Goal: Task Accomplishment & Management: Manage account settings

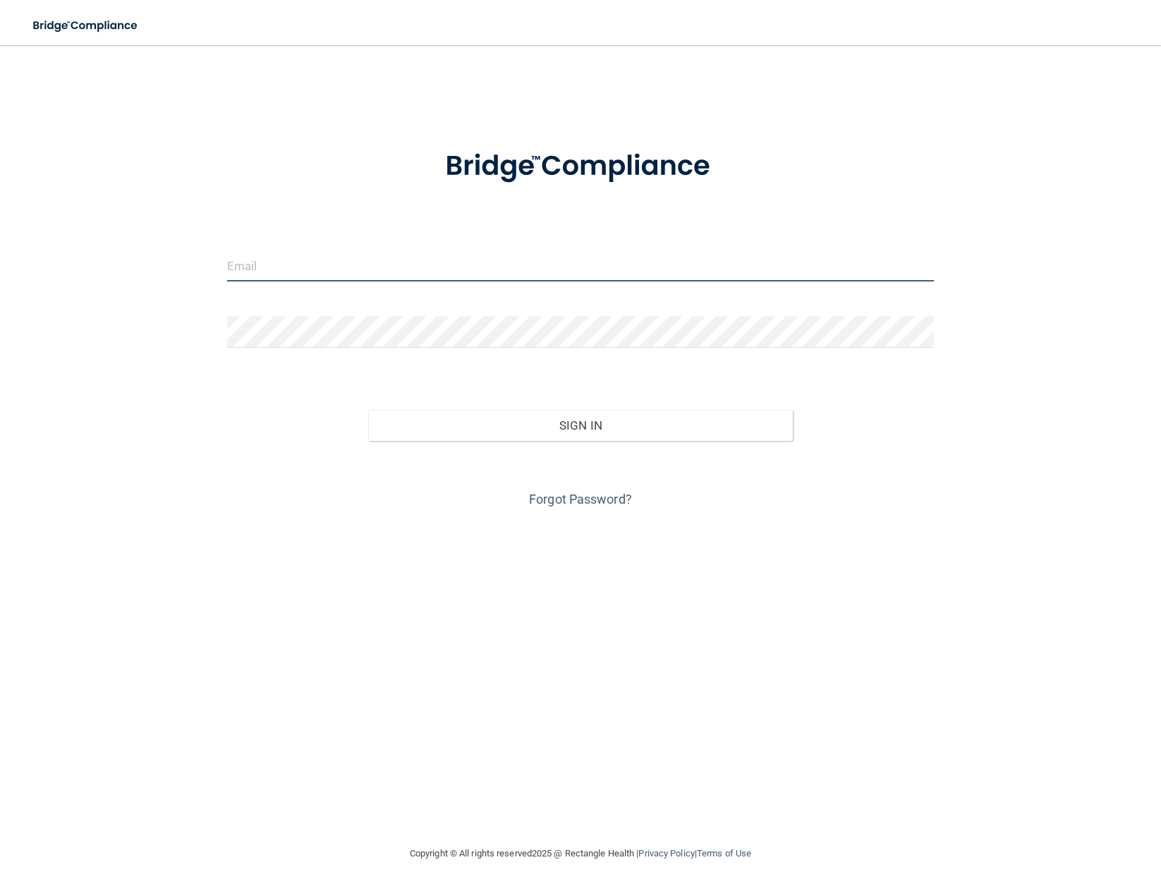
click at [372, 274] on input "email" at bounding box center [580, 266] width 706 height 32
type input "[EMAIL_ADDRESS][DOMAIN_NAME]"
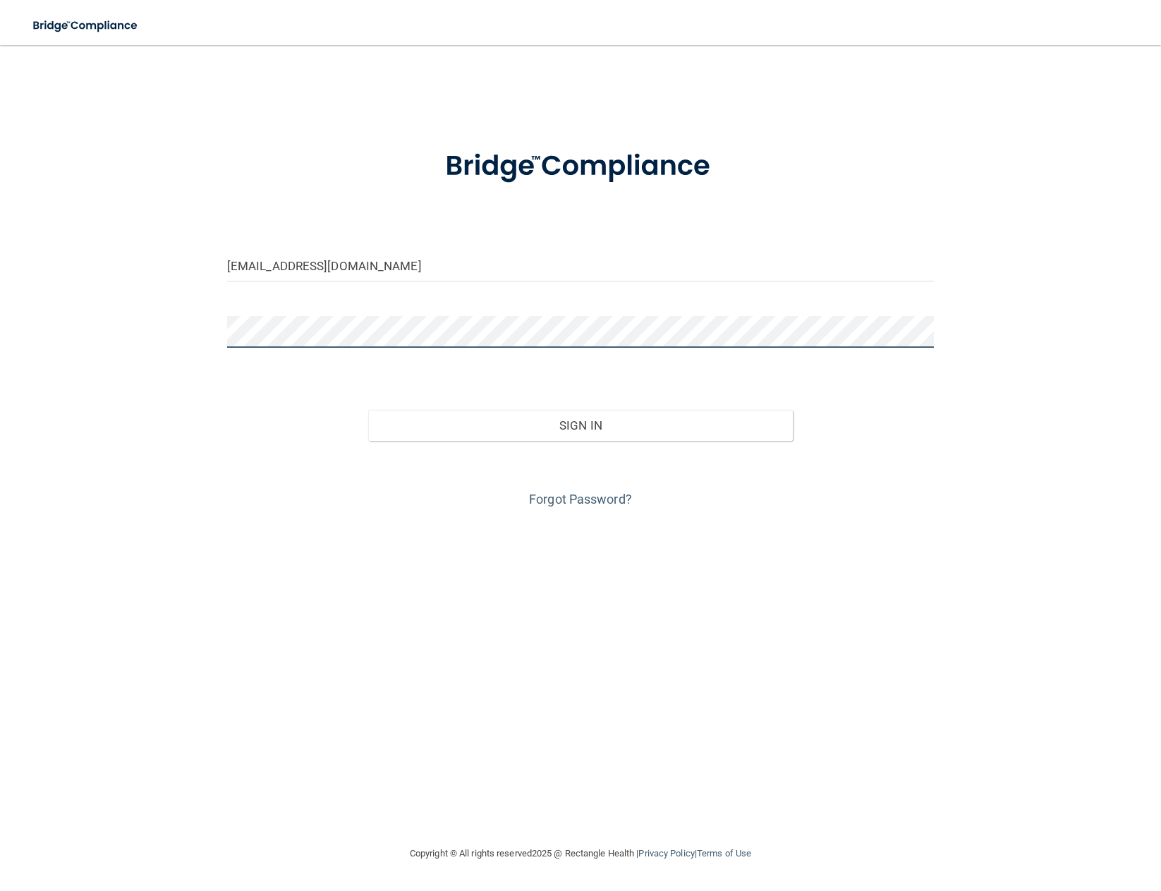
click at [368, 410] on button "Sign In" at bounding box center [580, 425] width 424 height 31
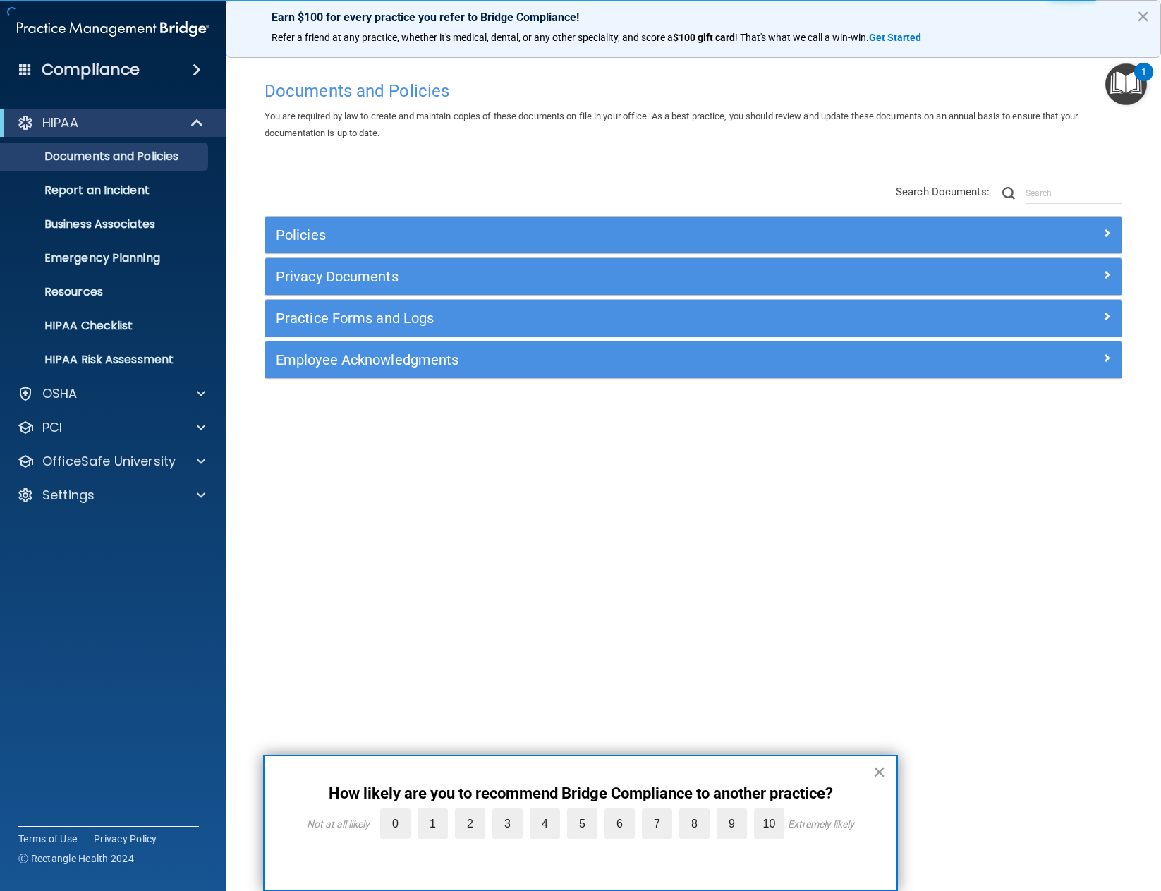
click at [877, 769] on button "×" at bounding box center [878, 771] width 13 height 23
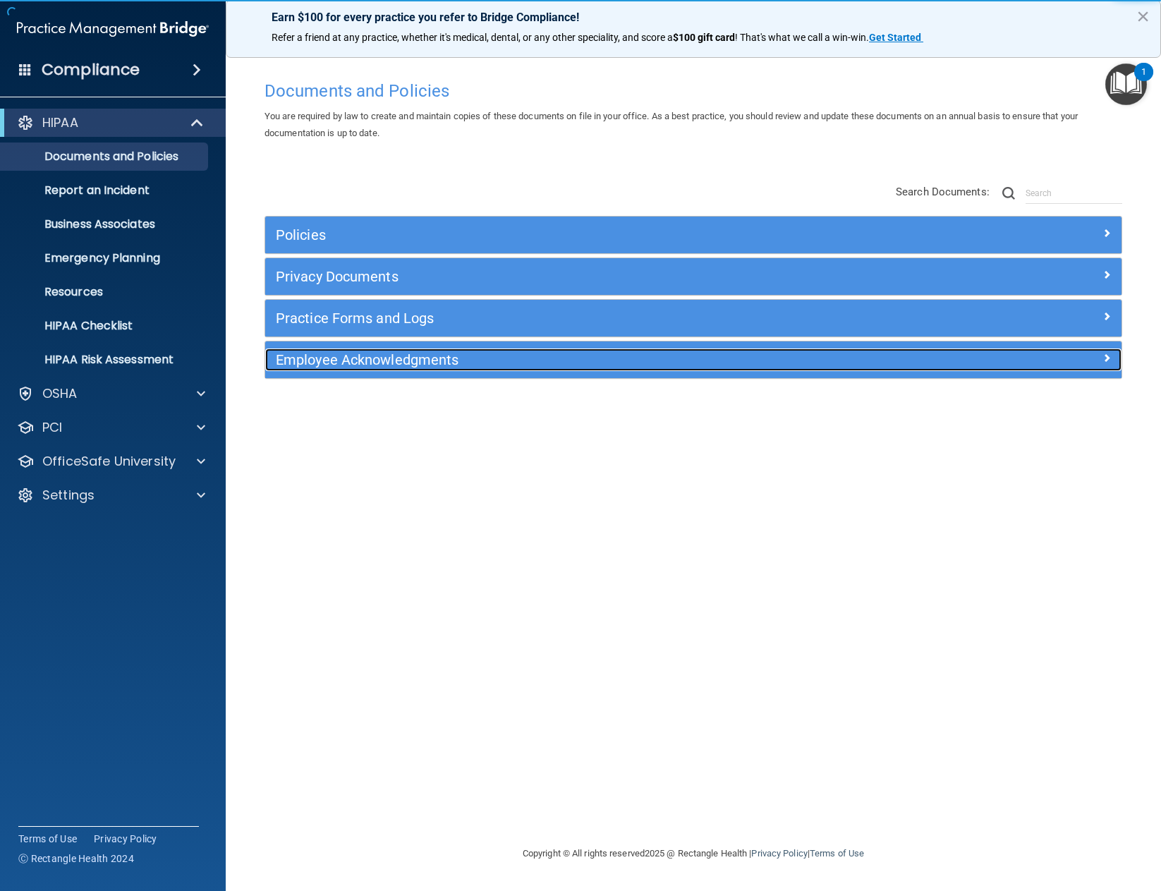
click at [1106, 358] on span at bounding box center [1106, 357] width 8 height 17
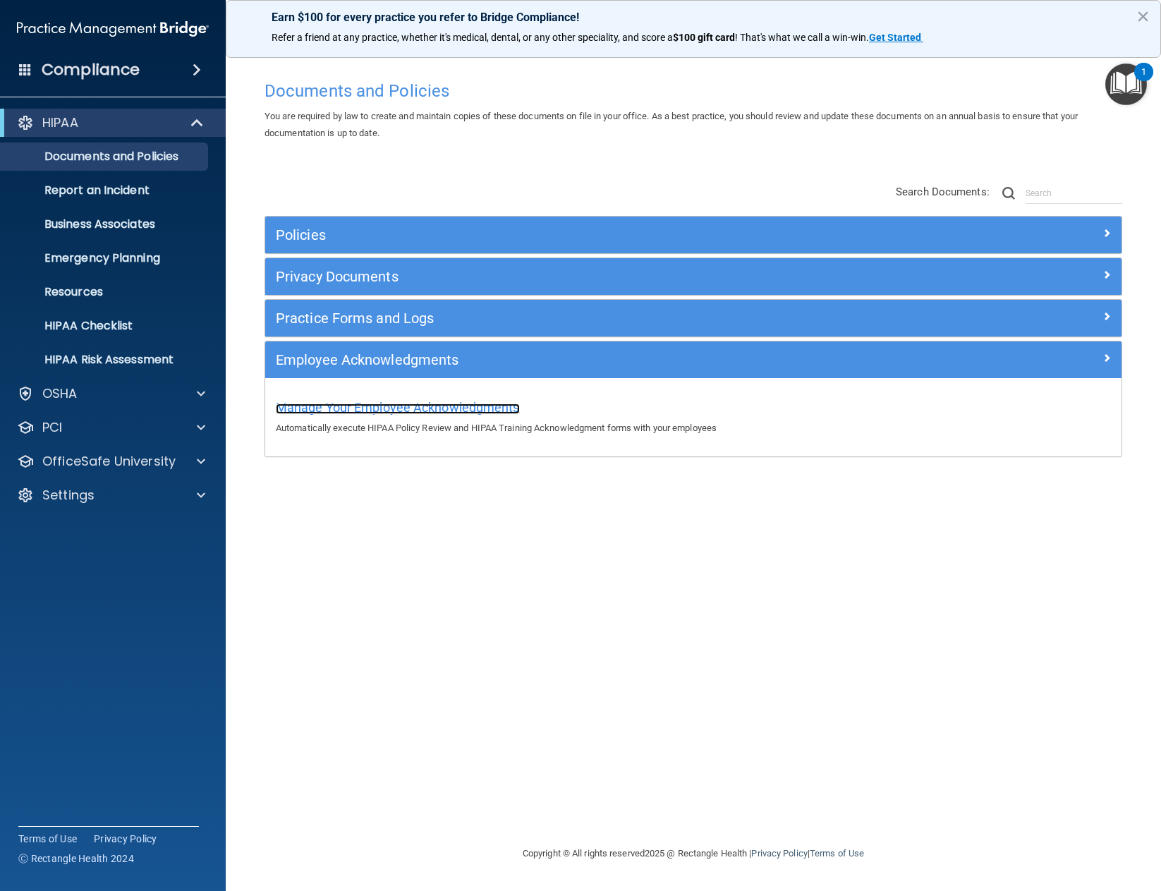
click at [468, 402] on span "Manage Your Employee Acknowledgments" at bounding box center [398, 407] width 244 height 15
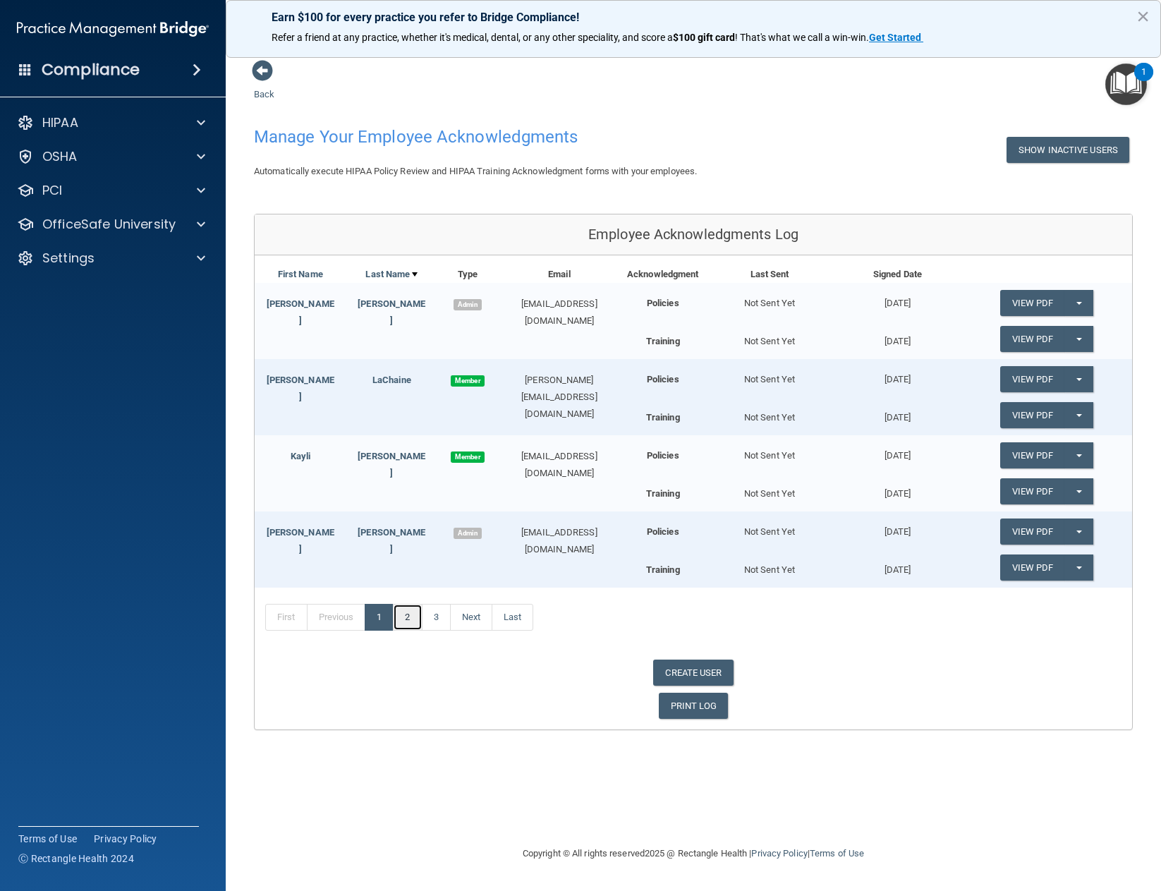
click at [415, 622] on link "2" at bounding box center [407, 617] width 29 height 27
click at [436, 620] on link "3" at bounding box center [436, 617] width 29 height 27
click at [458, 620] on link "Next" at bounding box center [471, 617] width 42 height 27
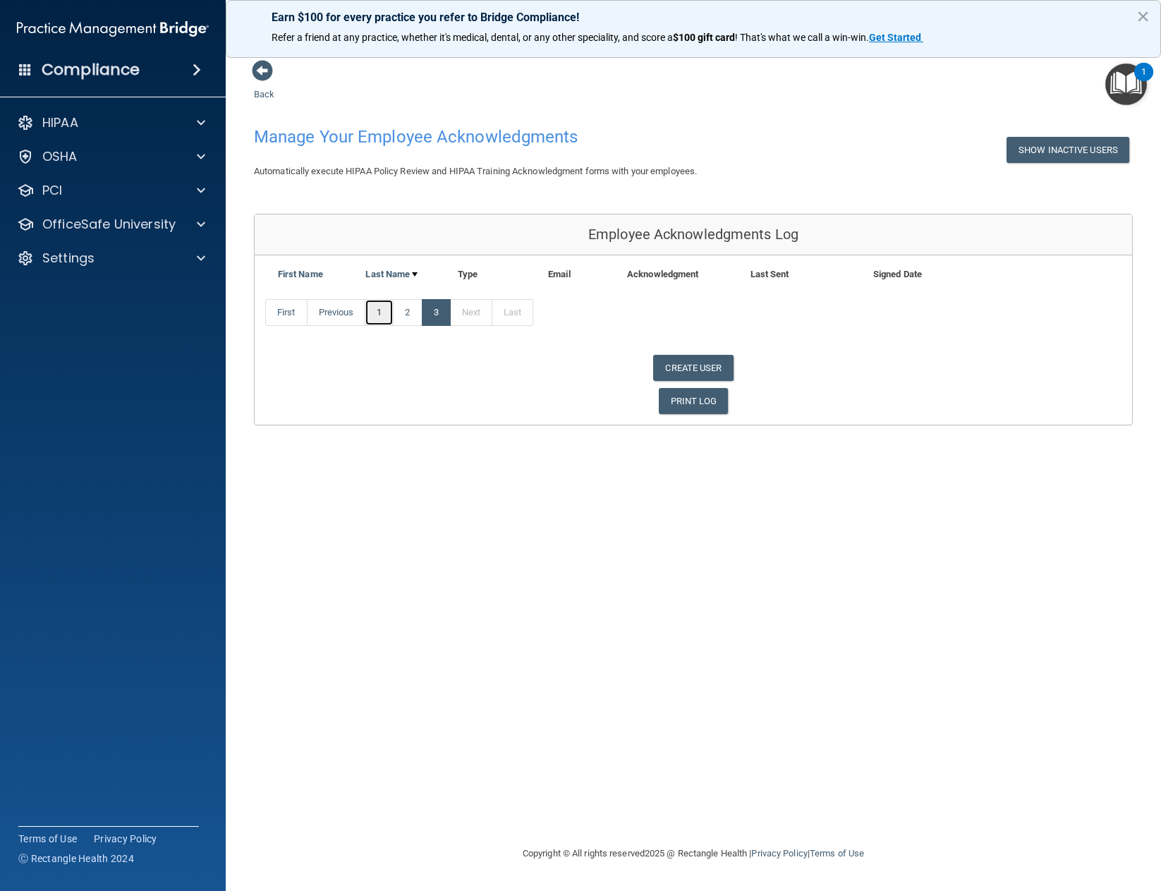
click at [375, 310] on link "1" at bounding box center [379, 312] width 29 height 27
click at [262, 71] on span at bounding box center [262, 70] width 21 height 21
click at [260, 71] on span at bounding box center [262, 70] width 21 height 21
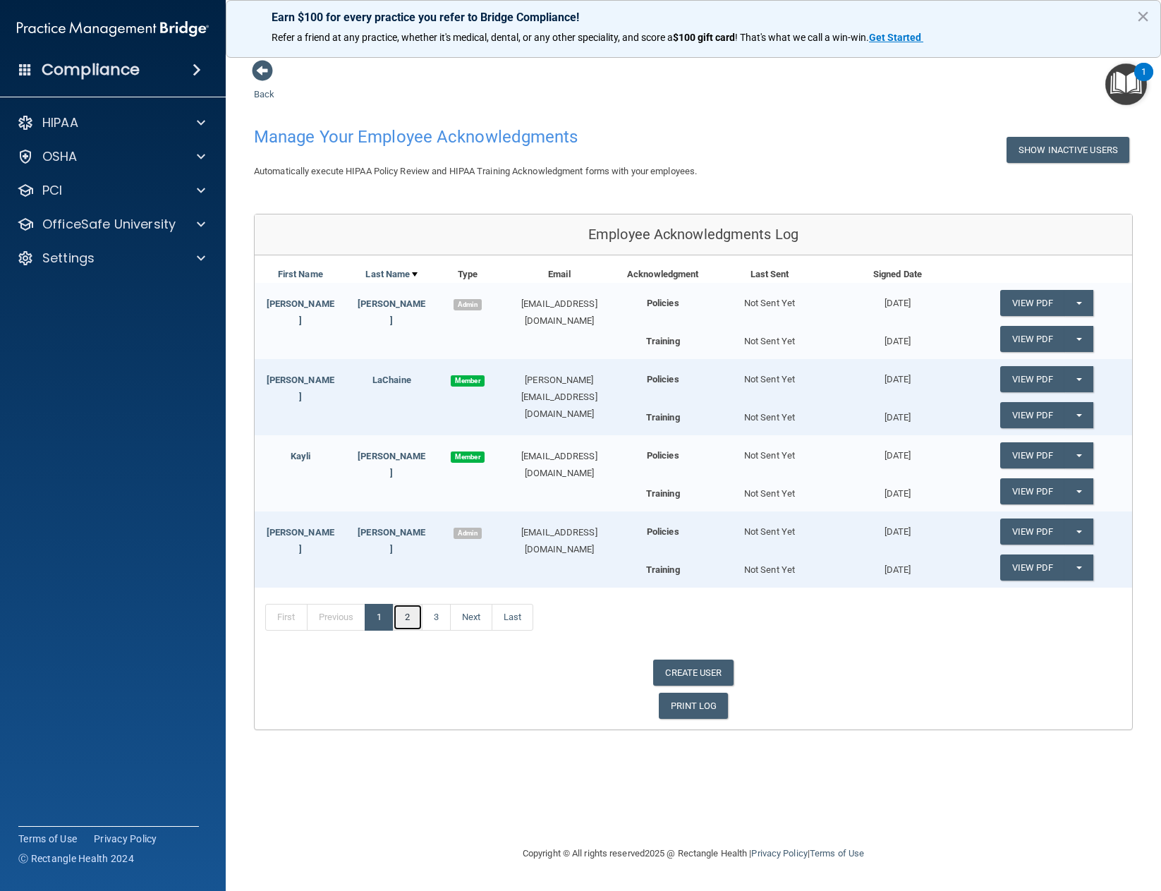
click at [403, 624] on link "2" at bounding box center [407, 617] width 29 height 27
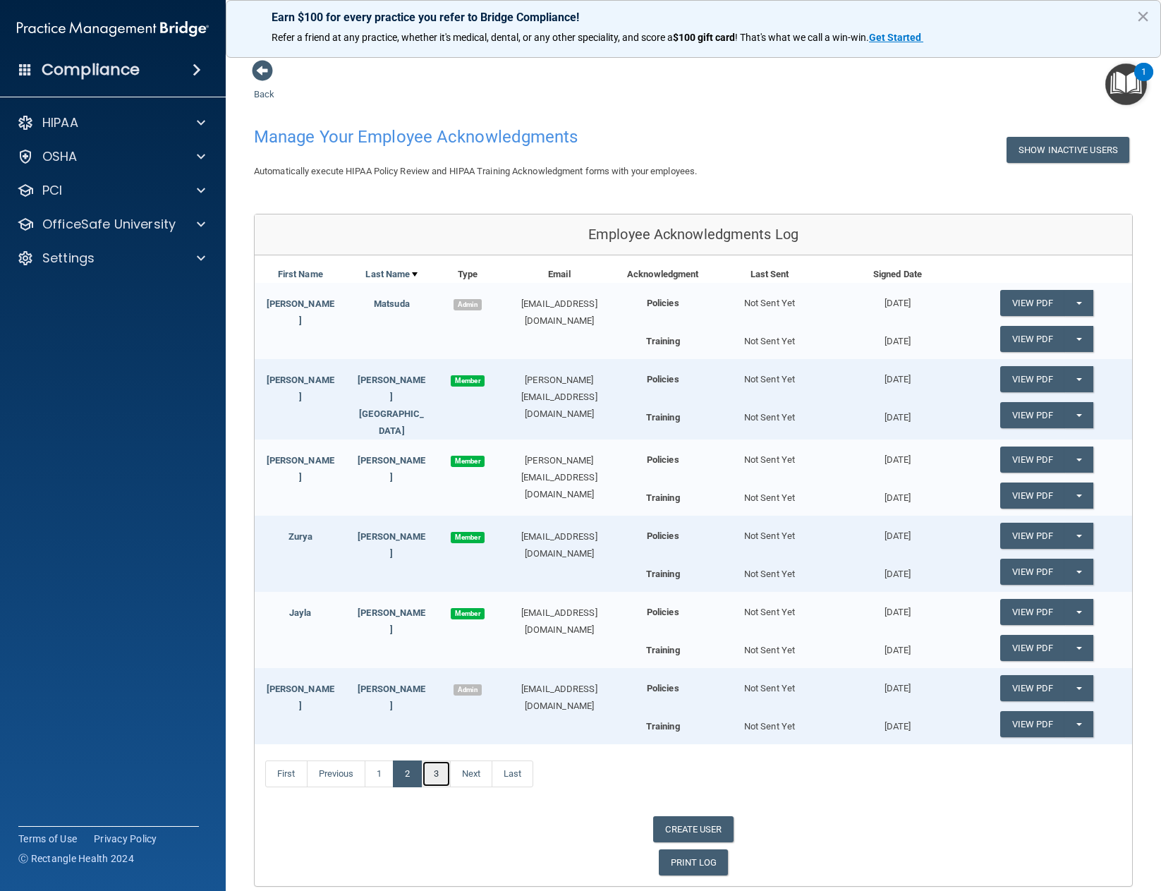
click at [429, 773] on link "3" at bounding box center [436, 773] width 29 height 27
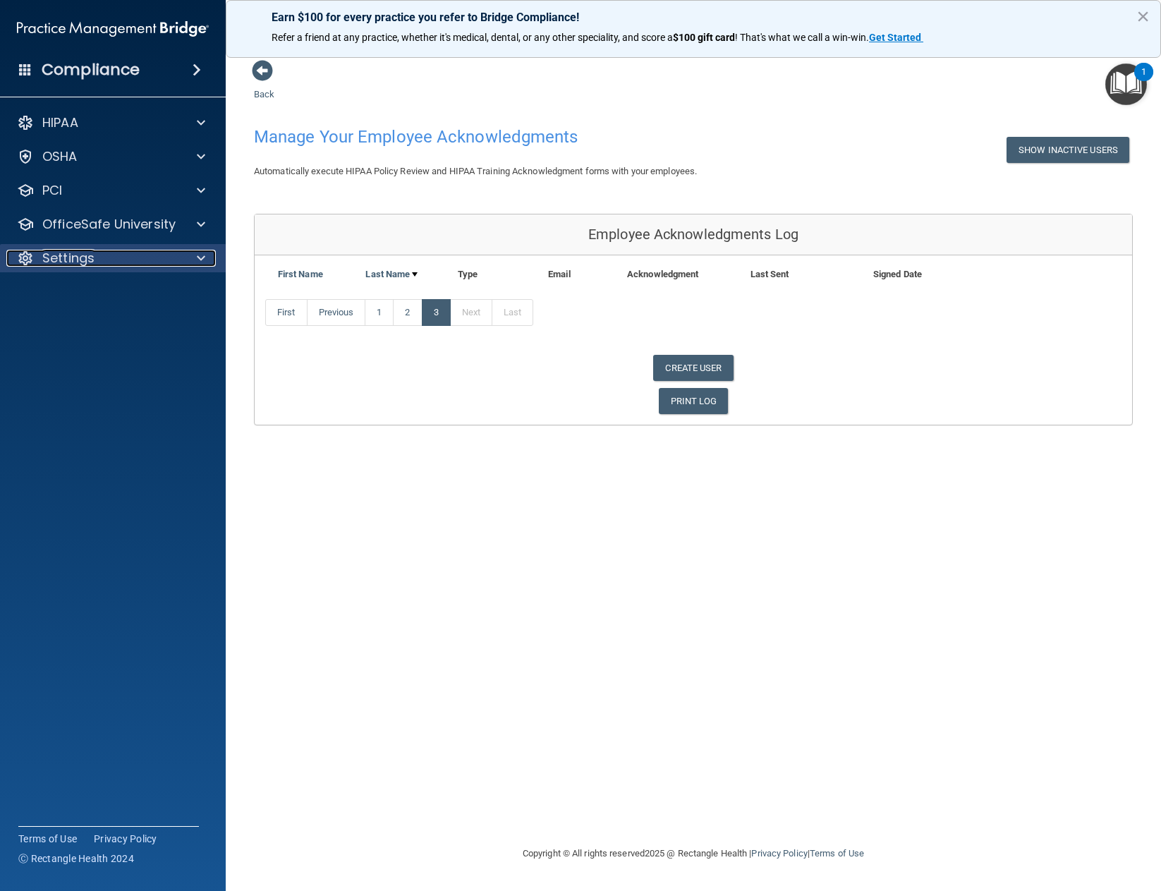
click at [77, 252] on p "Settings" at bounding box center [68, 258] width 52 height 17
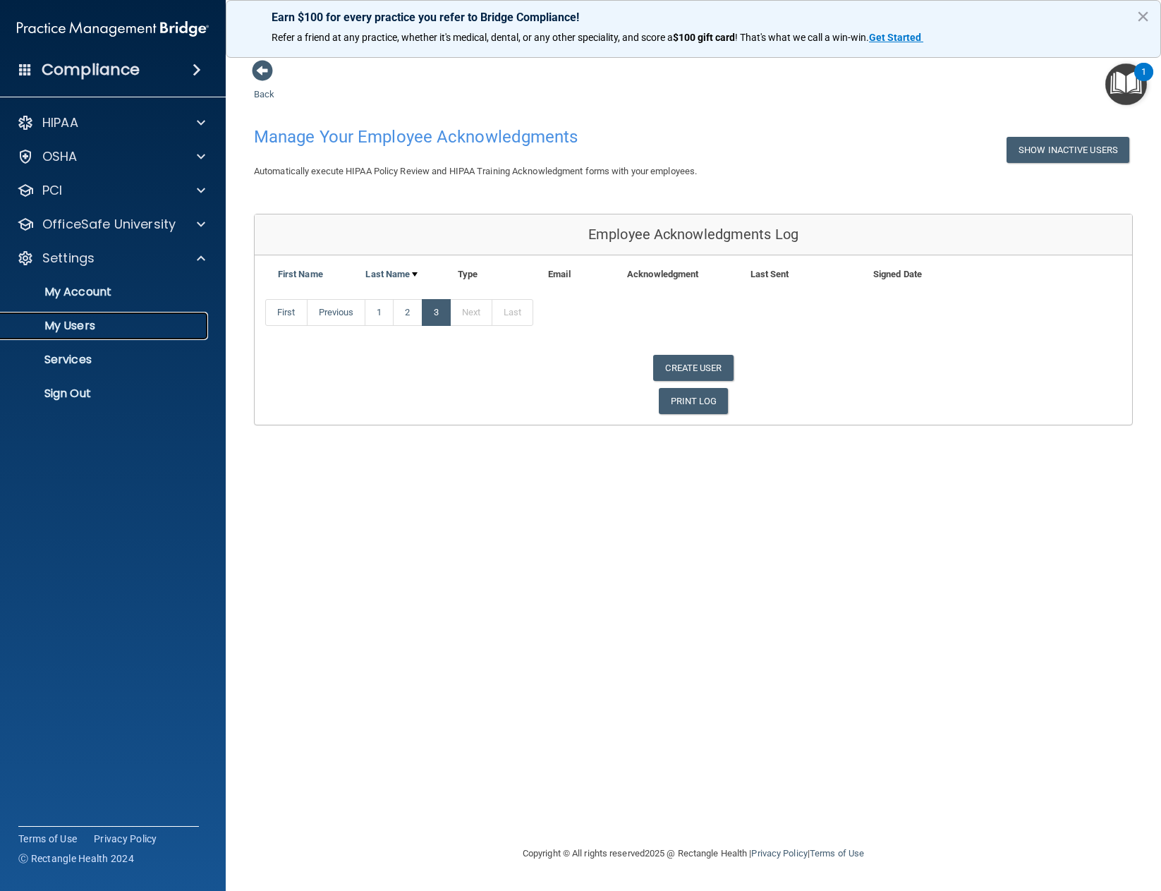
click at [60, 328] on p "My Users" at bounding box center [105, 326] width 192 height 14
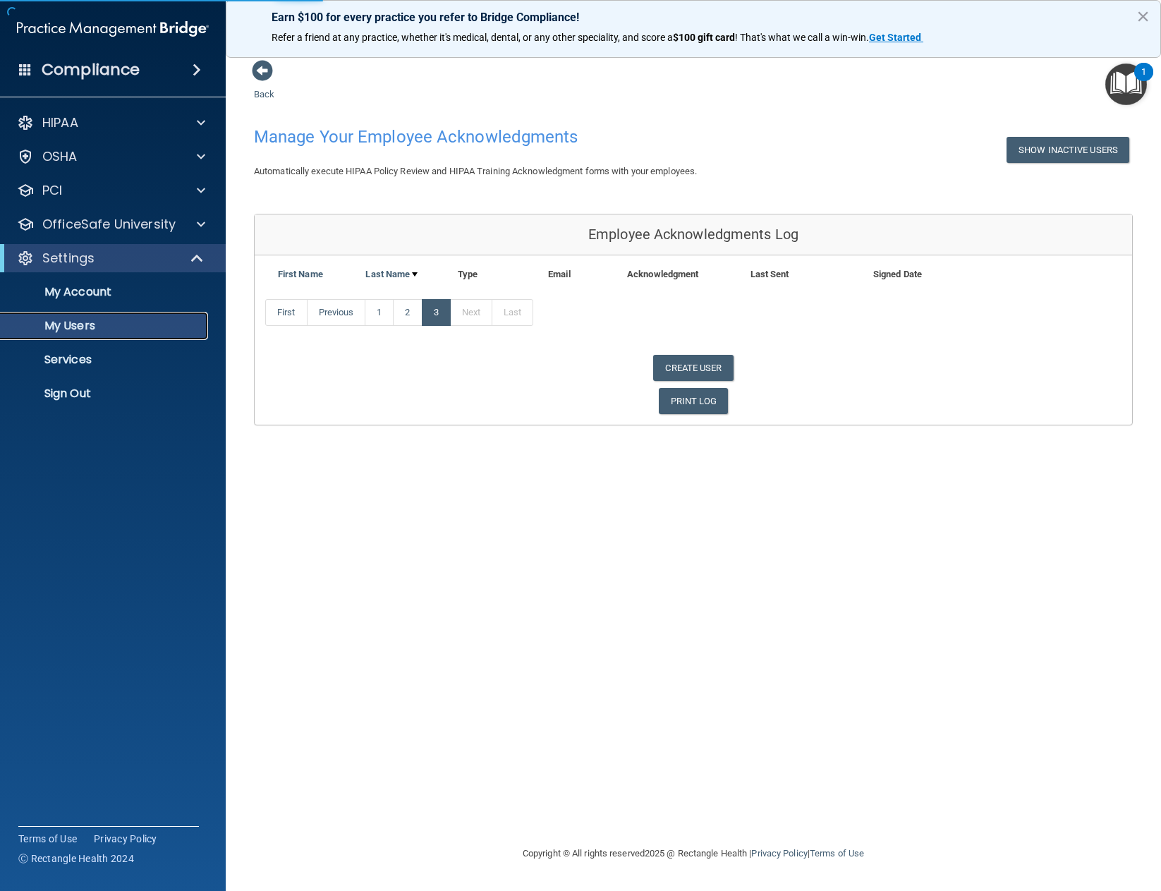
select select "20"
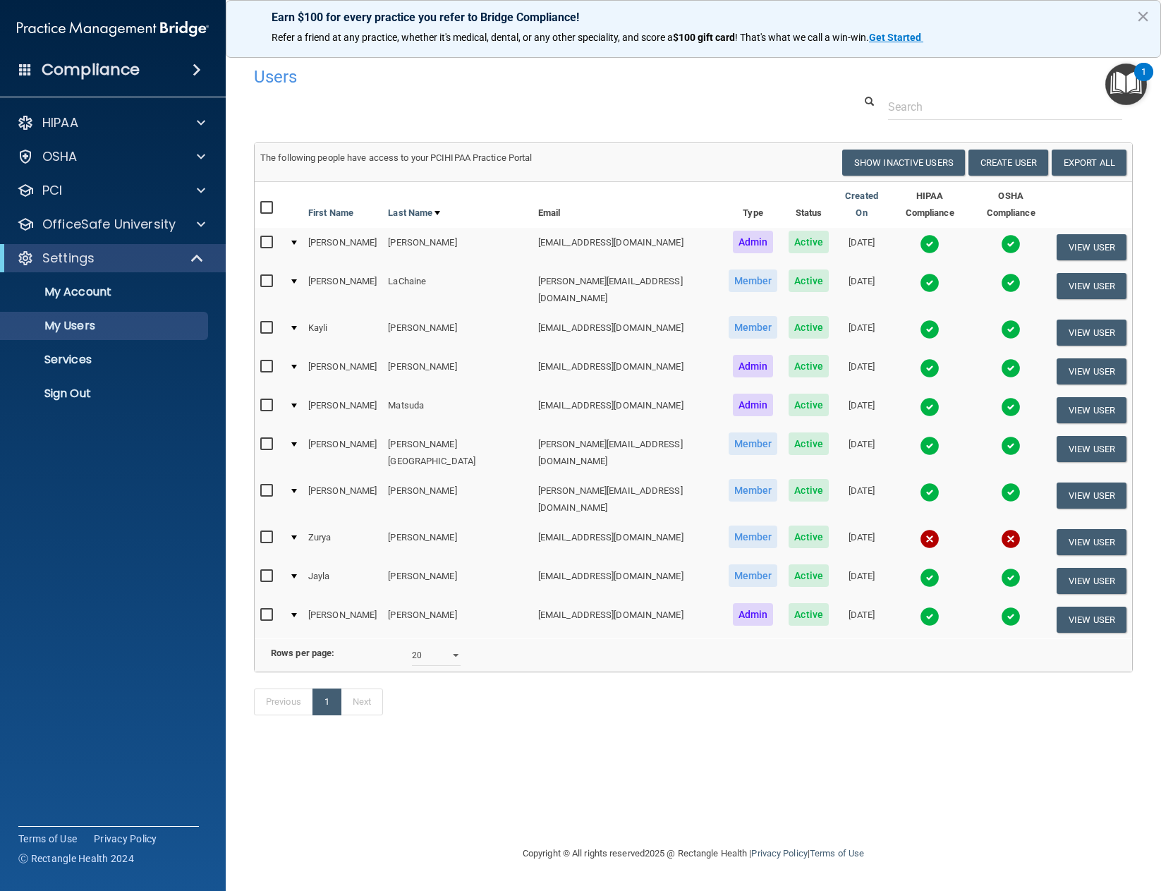
click at [919, 529] on img at bounding box center [929, 539] width 20 height 20
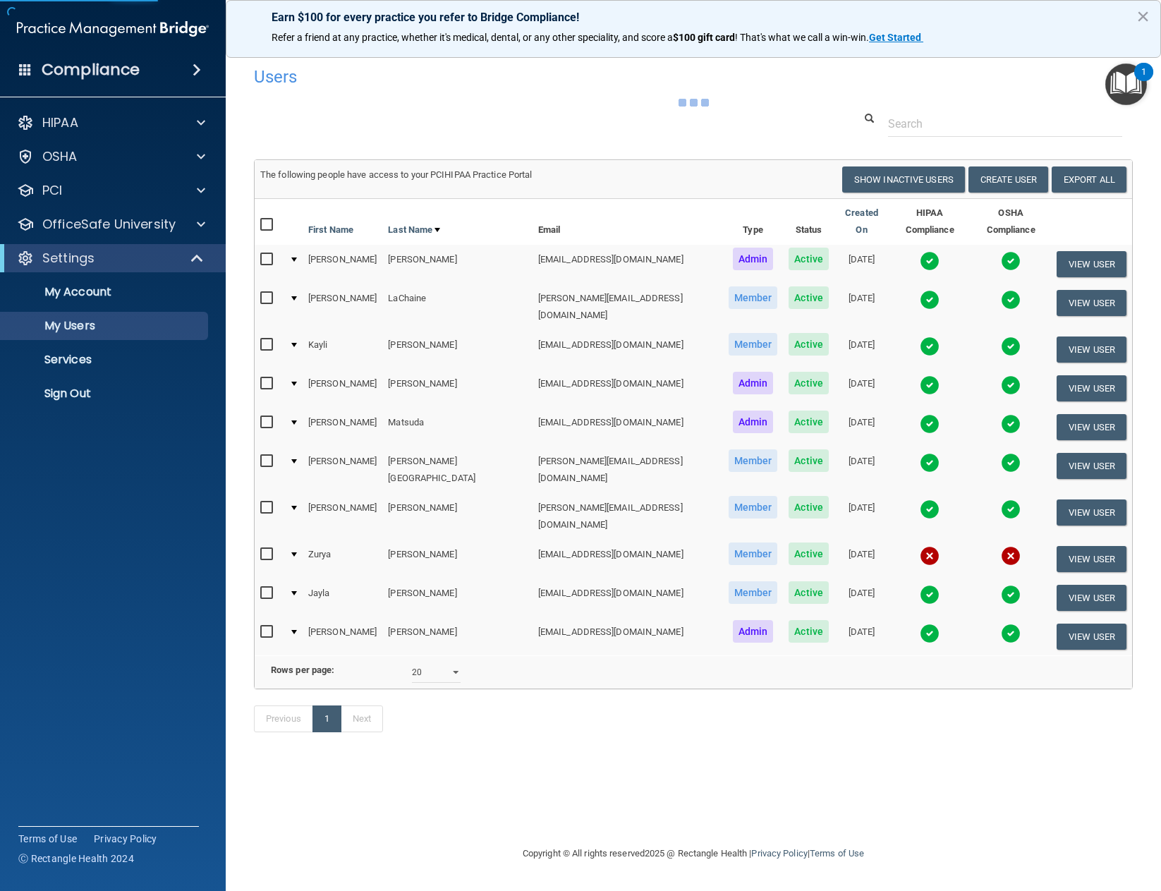
click at [919, 546] on img at bounding box center [929, 556] width 20 height 20
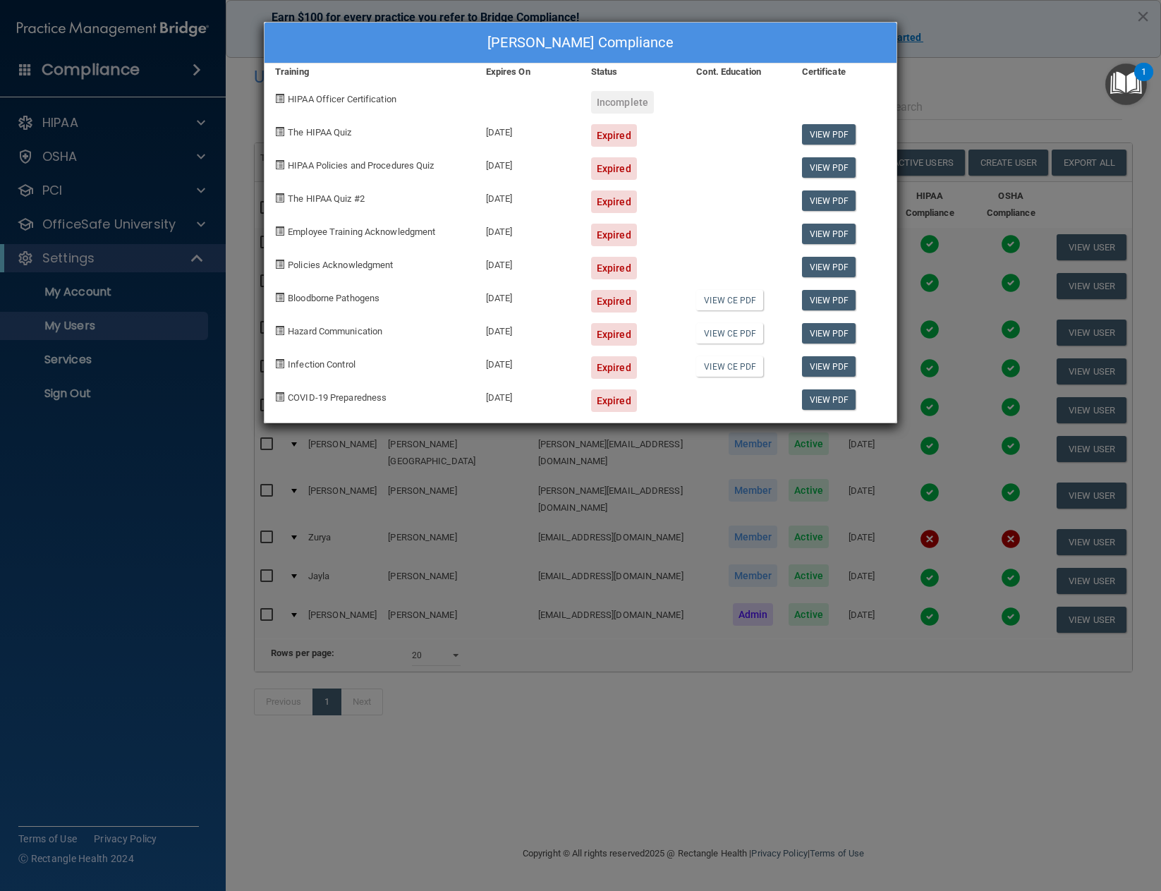
click at [718, 690] on div "[PERSON_NAME] Compliance Training Expires On Status Cont. Education Certificate…" at bounding box center [580, 445] width 1161 height 891
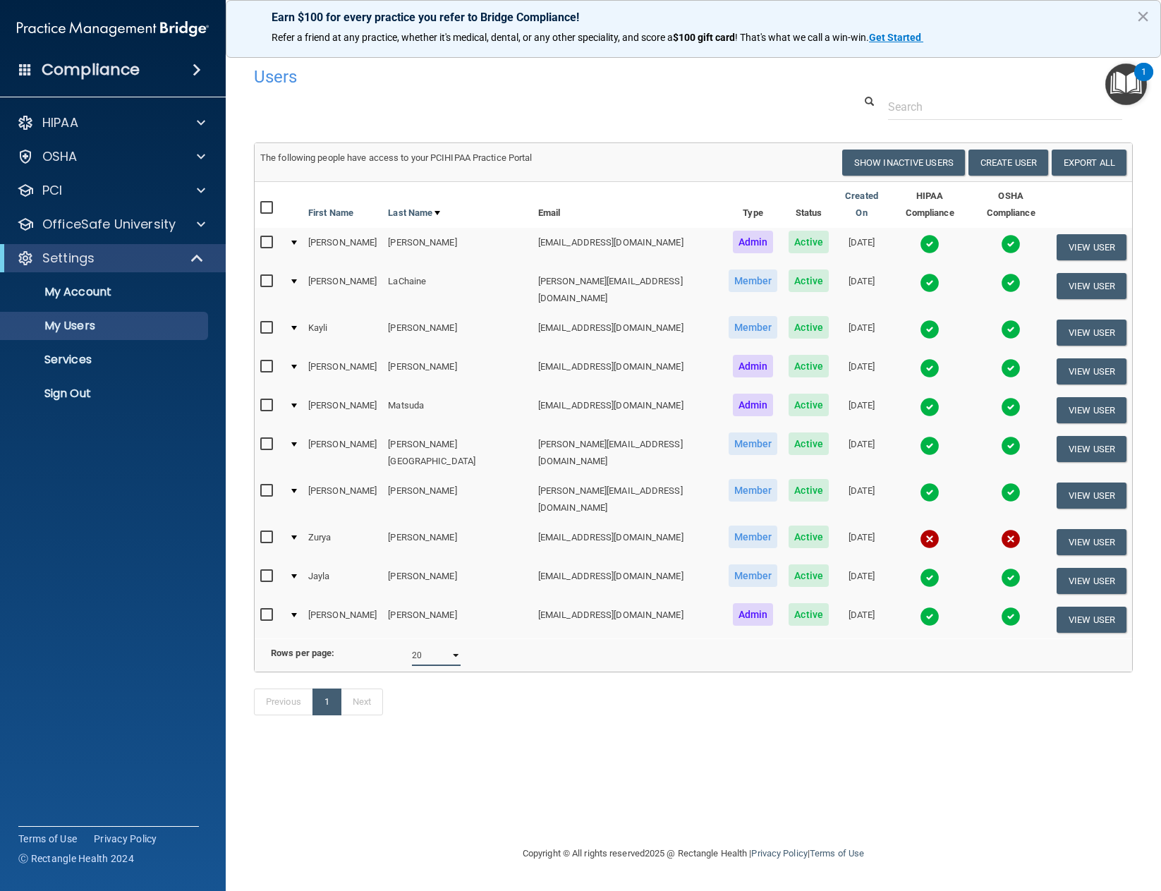
click at [457, 644] on select "10 20 30 40 all" at bounding box center [436, 654] width 49 height 21
click at [412, 644] on select "10 20 30 40 all" at bounding box center [436, 654] width 49 height 21
click at [1014, 160] on button "Create User" at bounding box center [1008, 162] width 80 height 26
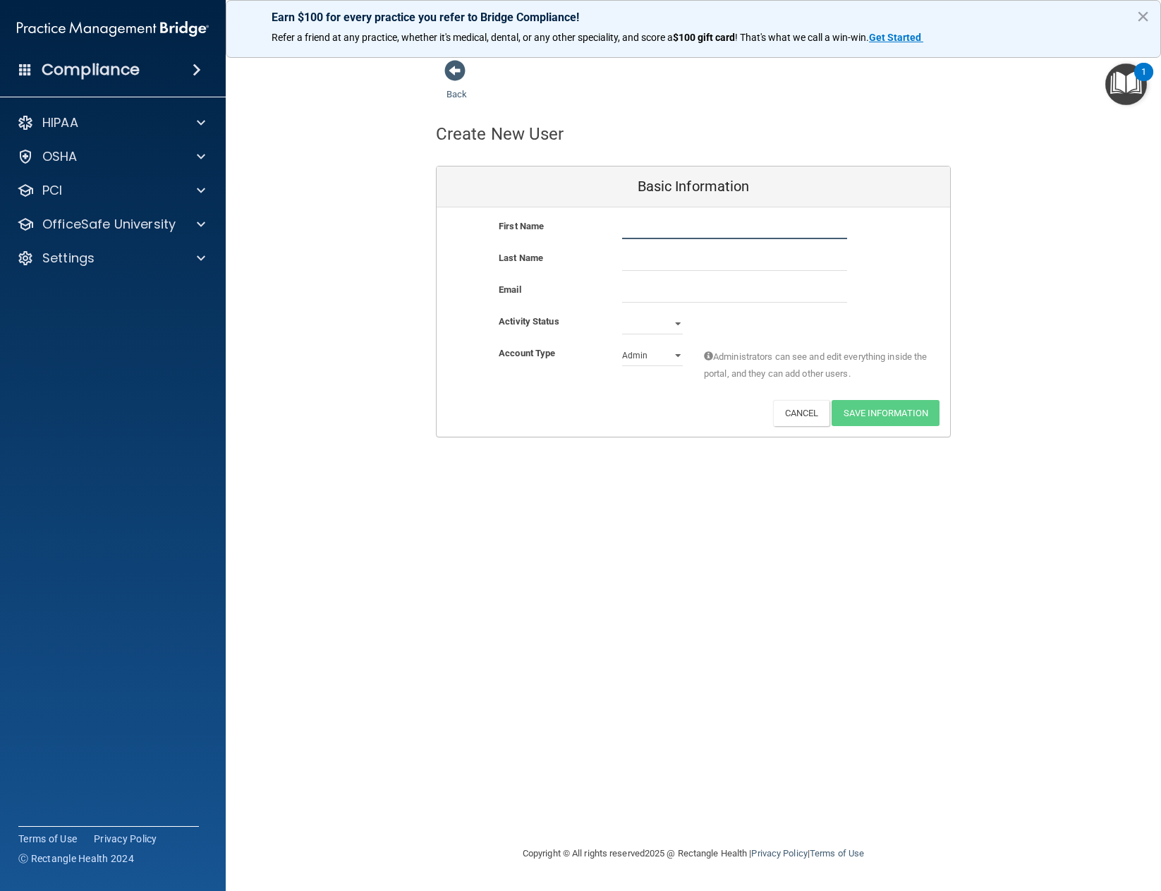
click at [749, 222] on input "text" at bounding box center [734, 228] width 225 height 21
type input "America"
type input "[PERSON_NAME]"
click at [715, 283] on input "email" at bounding box center [734, 291] width 225 height 21
type input "[EMAIL_ADDRESS][DOMAIN_NAME]"
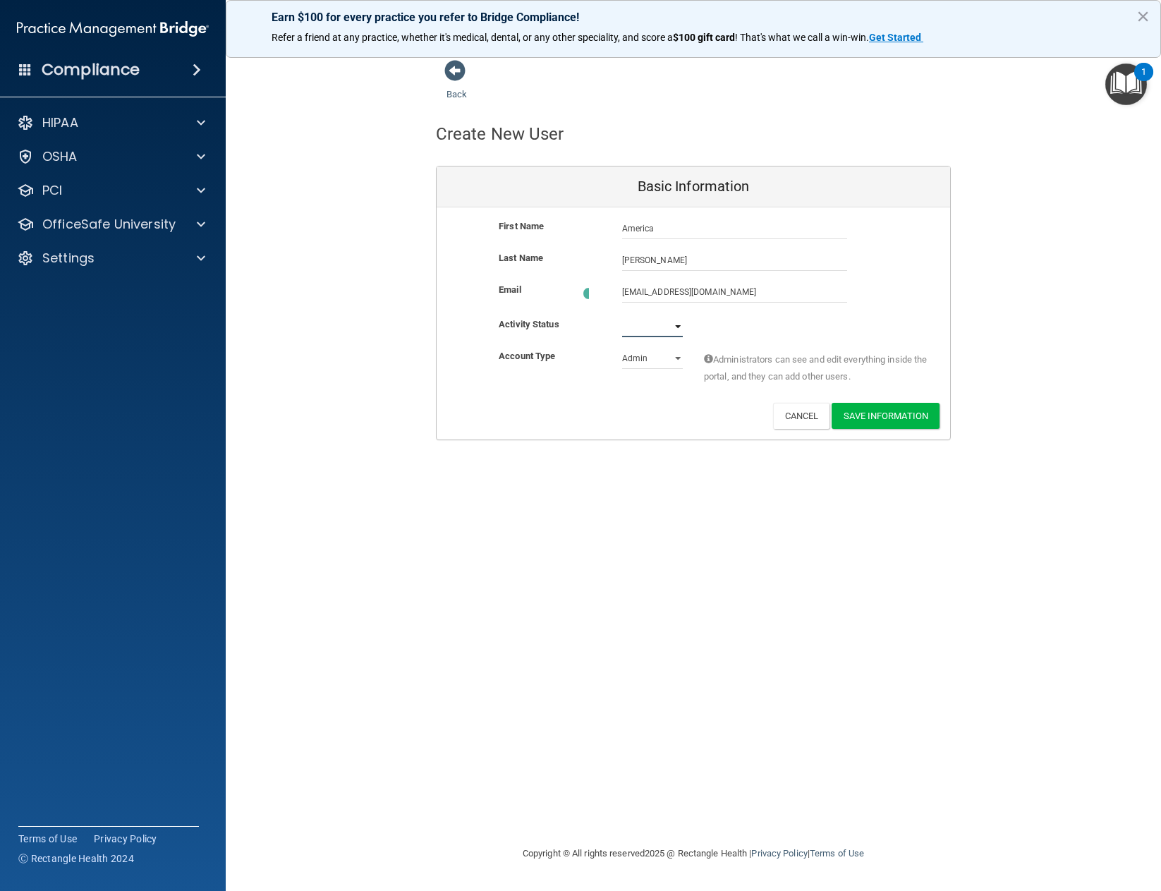
click at [671, 322] on select "Active Inactive" at bounding box center [652, 326] width 61 height 21
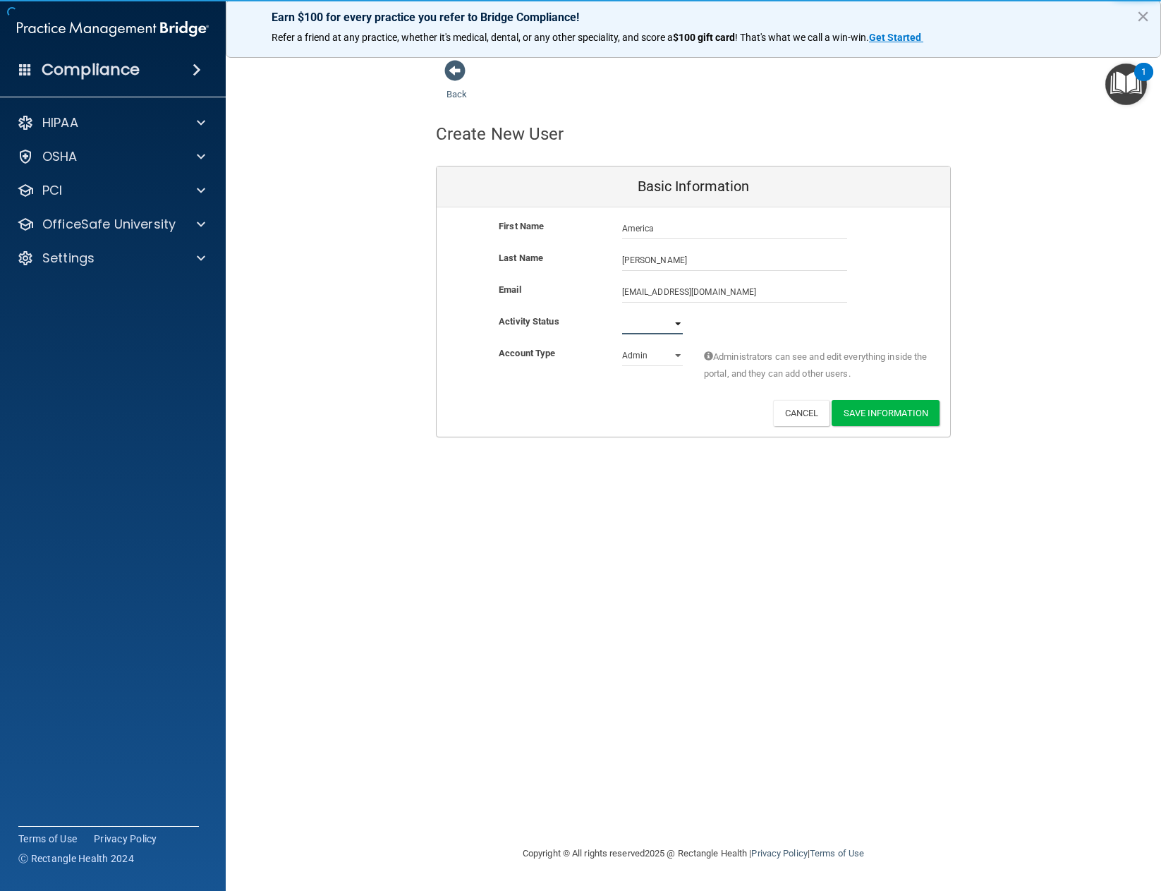
select select "active"
click at [622, 313] on select "Active Inactive" at bounding box center [652, 323] width 61 height 21
click at [670, 357] on select "Admin Member" at bounding box center [652, 355] width 61 height 21
click at [655, 401] on div "Deactivate Reset Password Edit Cancel Save Information" at bounding box center [692, 413] width 513 height 26
click at [671, 362] on select "Admin Member" at bounding box center [652, 355] width 61 height 21
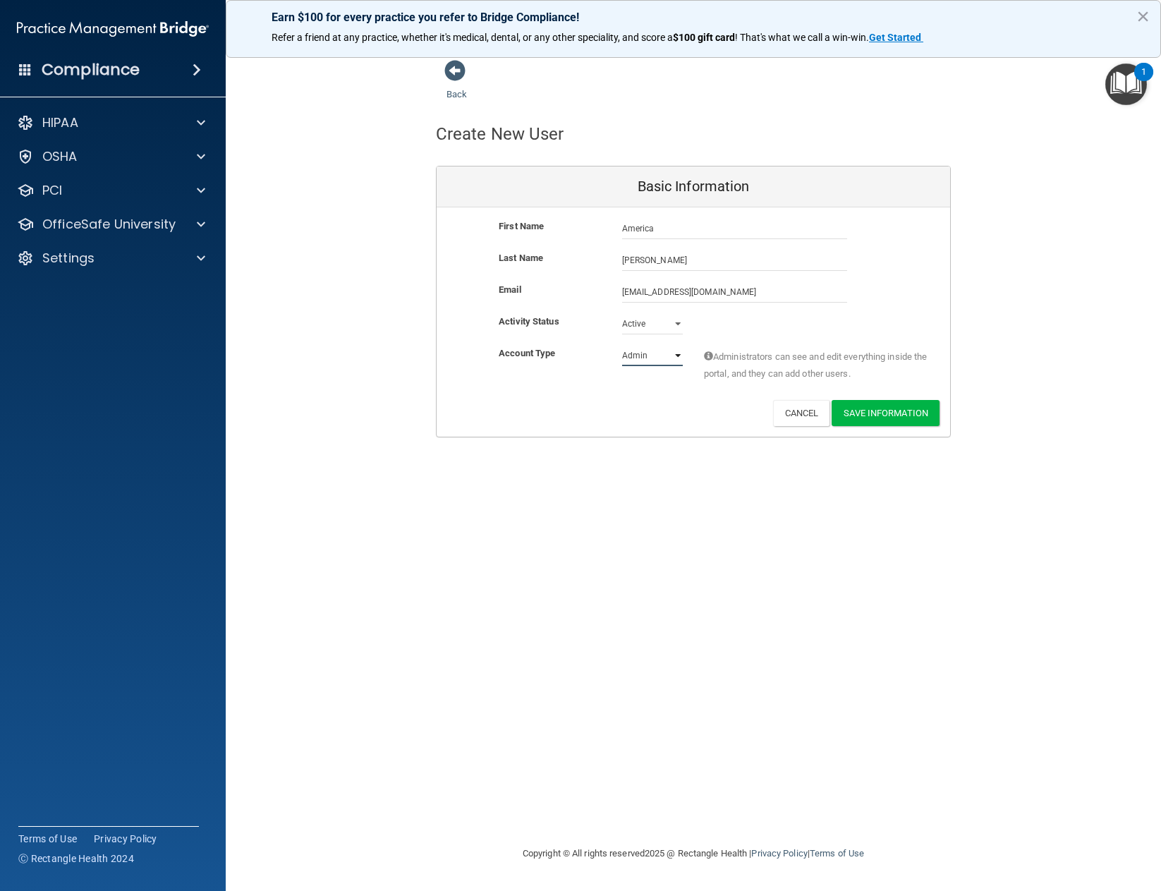
select select "practice_member"
click at [622, 345] on select "Admin Member" at bounding box center [652, 355] width 61 height 21
click at [864, 406] on button "Save Information" at bounding box center [885, 413] width 108 height 26
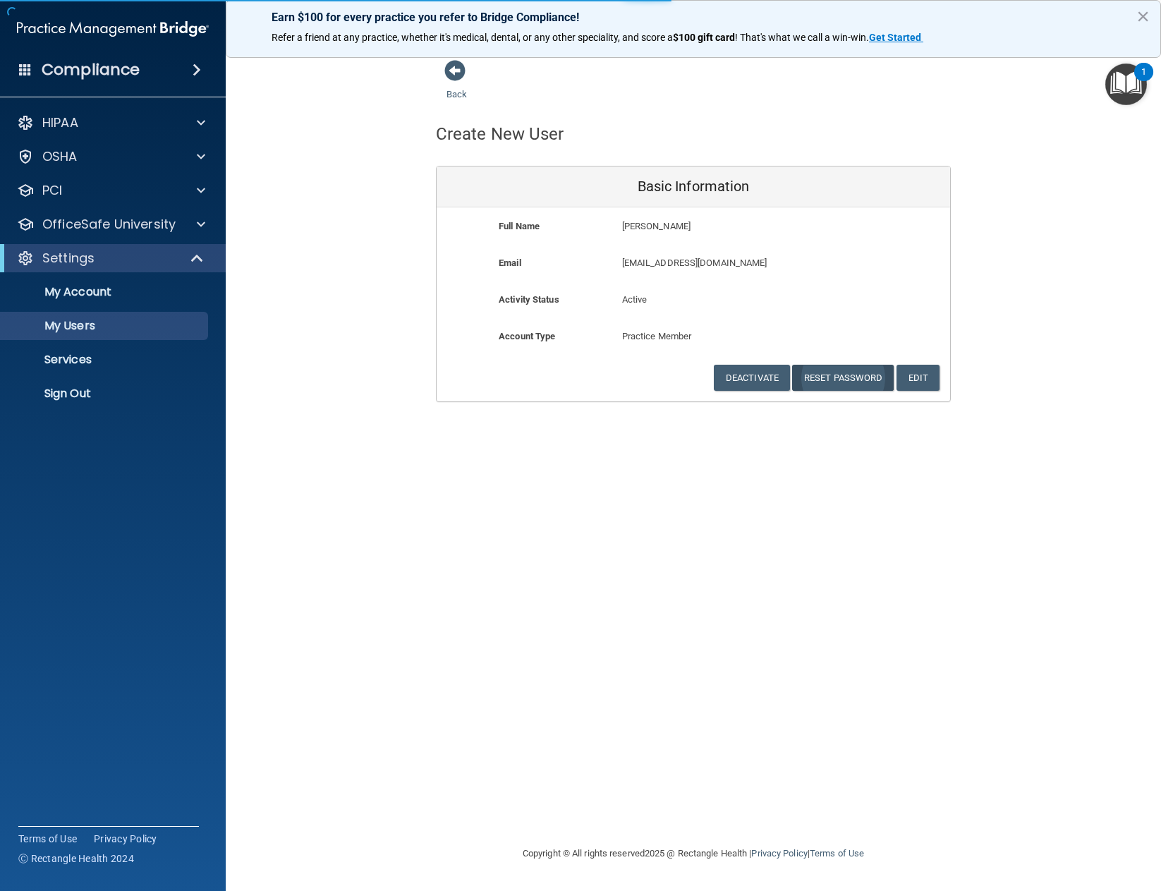
select select "20"
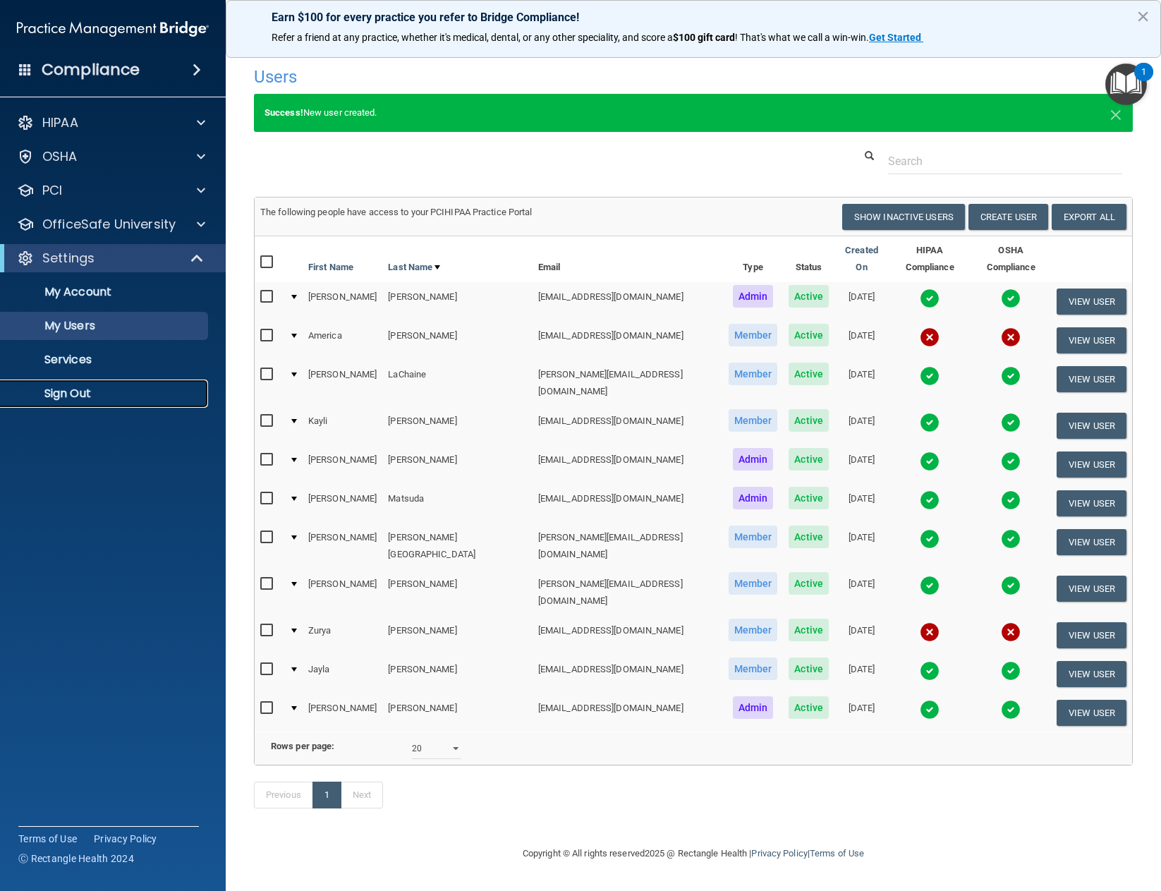
click at [77, 398] on p "Sign Out" at bounding box center [105, 393] width 192 height 14
